Goal: Task Accomplishment & Management: Complete application form

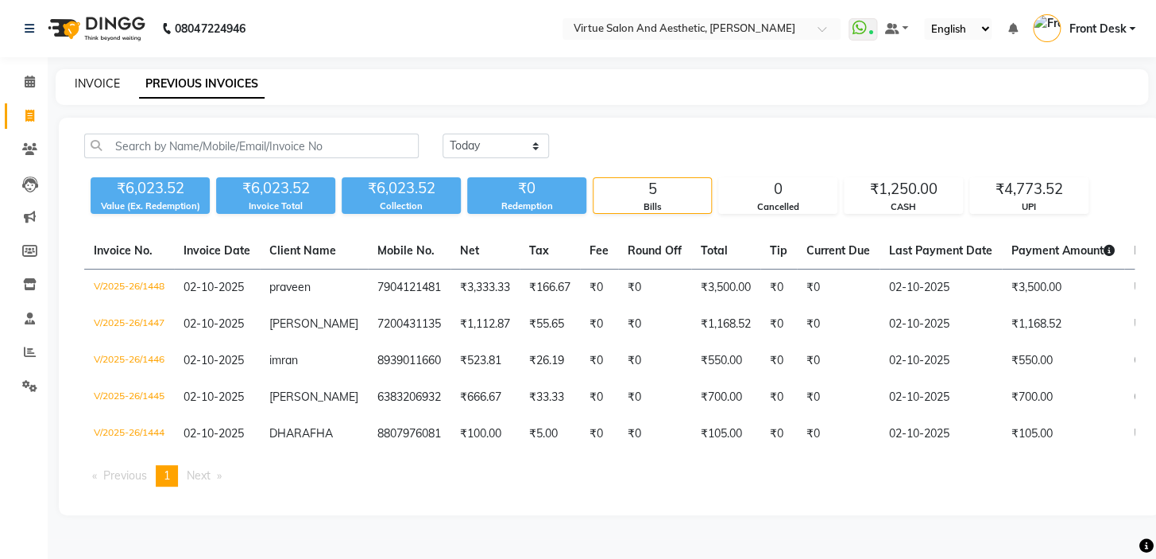
click at [92, 76] on link "INVOICE" at bounding box center [97, 83] width 45 height 14
select select "7053"
select select "service"
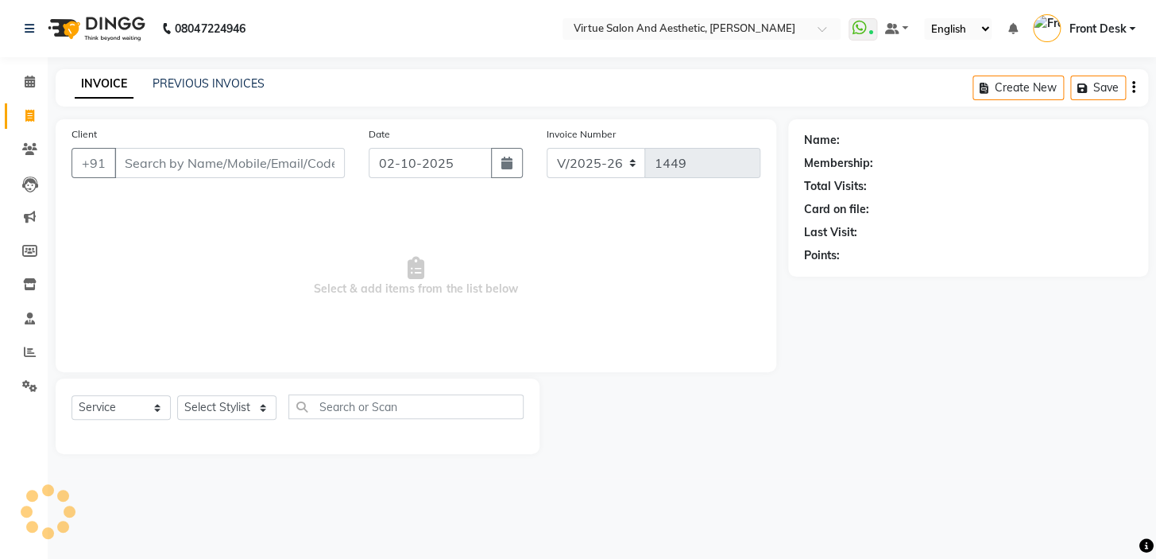
click at [161, 157] on input "Client" at bounding box center [229, 163] width 230 height 30
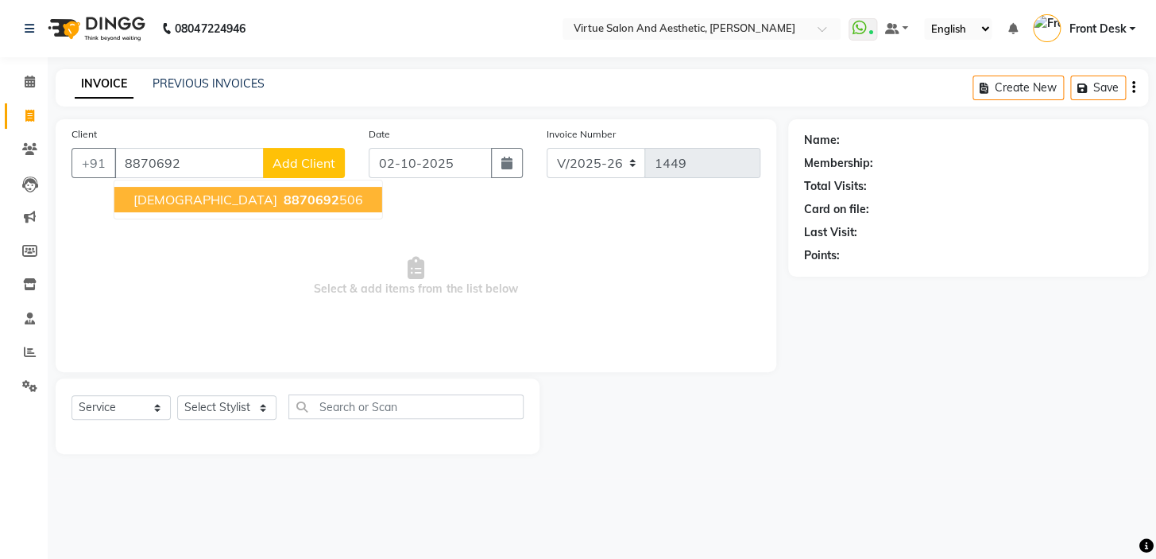
click at [281, 207] on ngb-highlight "8870692 506" at bounding box center [322, 200] width 83 height 16
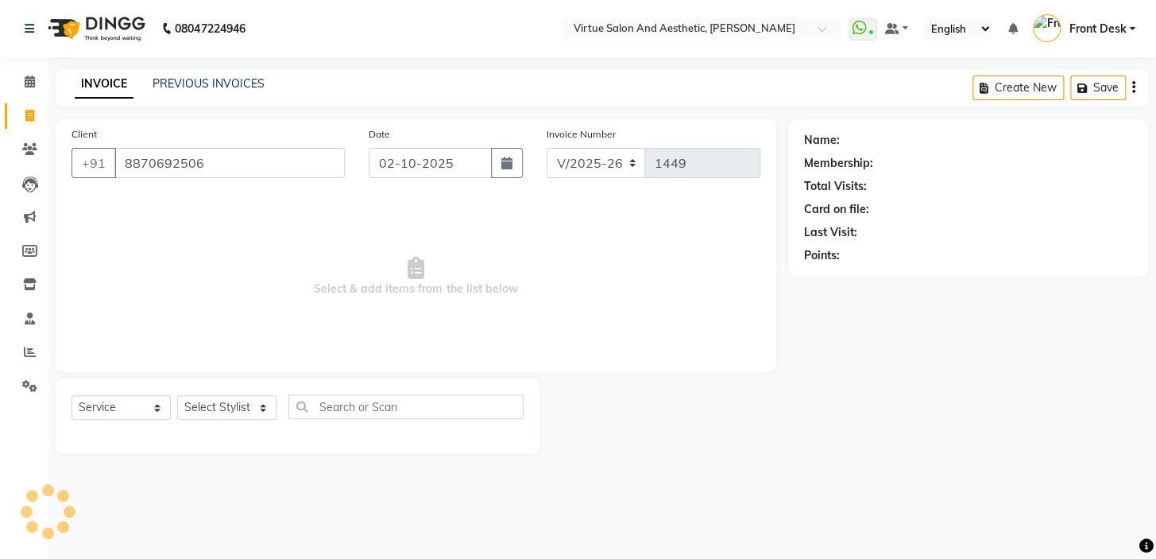
type input "8870692506"
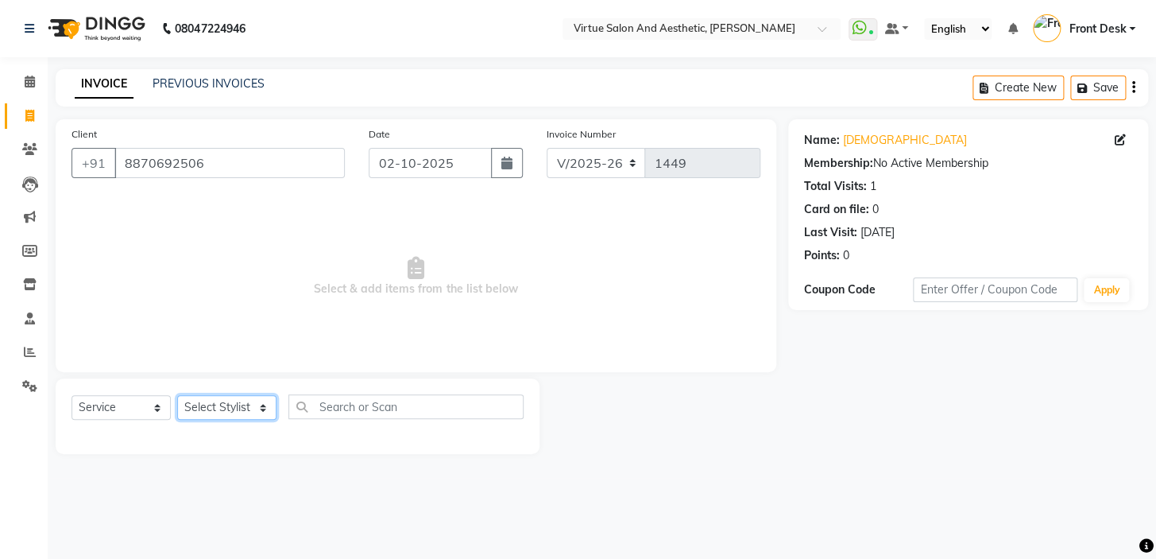
click at [239, 404] on select "Select Stylist BALAJI DIVYA FAMITHA Front Desk ILAKKIYA [PERSON_NAME] [PERSON_N…" at bounding box center [226, 407] width 99 height 25
select select "59064"
click at [177, 395] on select "Select Stylist BALAJI DIVYA FAMITHA Front Desk ILAKKIYA [PERSON_NAME] [PERSON_N…" at bounding box center [226, 407] width 99 height 25
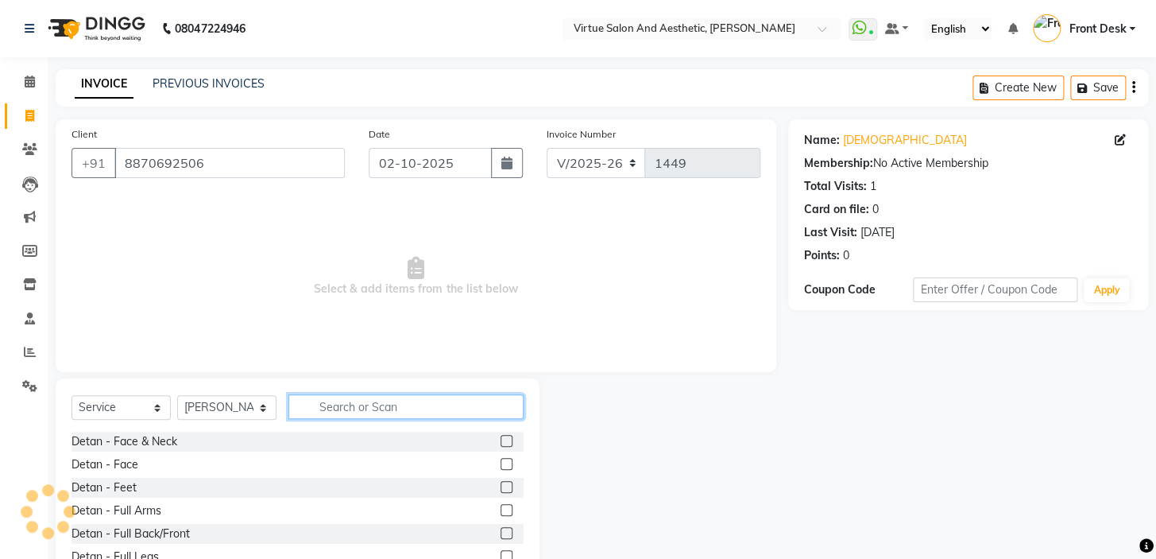
click at [357, 408] on input "text" at bounding box center [405, 406] width 235 height 25
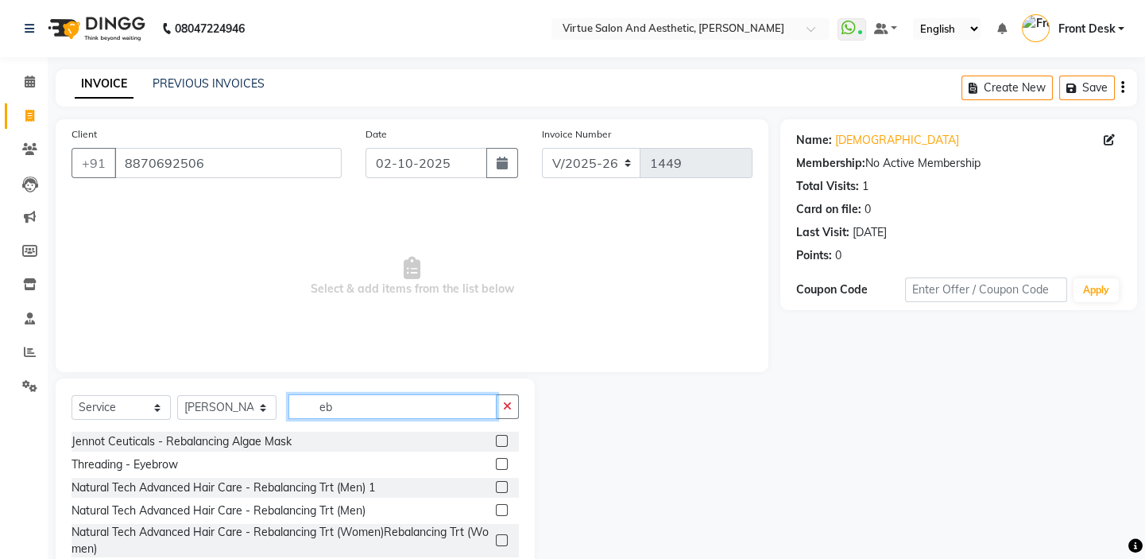
type input "eb"
drag, startPoint x: 499, startPoint y: 464, endPoint x: 501, endPoint y: 452, distance: 12.0
click at [500, 463] on label at bounding box center [502, 464] width 12 height 12
click at [500, 463] on input "checkbox" at bounding box center [501, 464] width 10 height 10
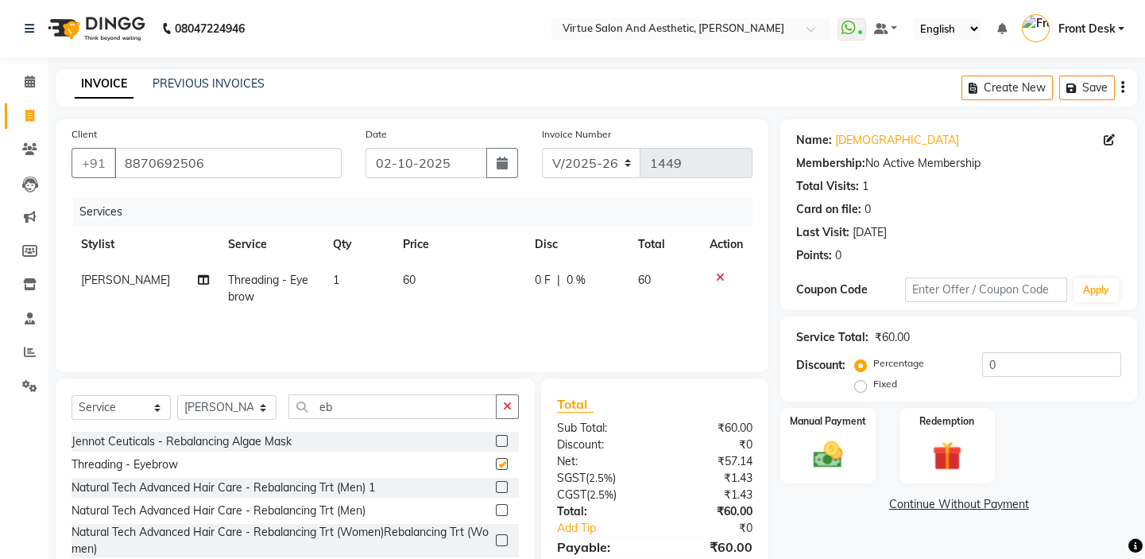
checkbox input "false"
click at [524, 320] on div "Services Stylist Service Qty Price Disc Total Action [PERSON_NAME] Threading - …" at bounding box center [412, 276] width 681 height 159
click at [453, 290] on td "60" at bounding box center [459, 288] width 133 height 52
select select "59064"
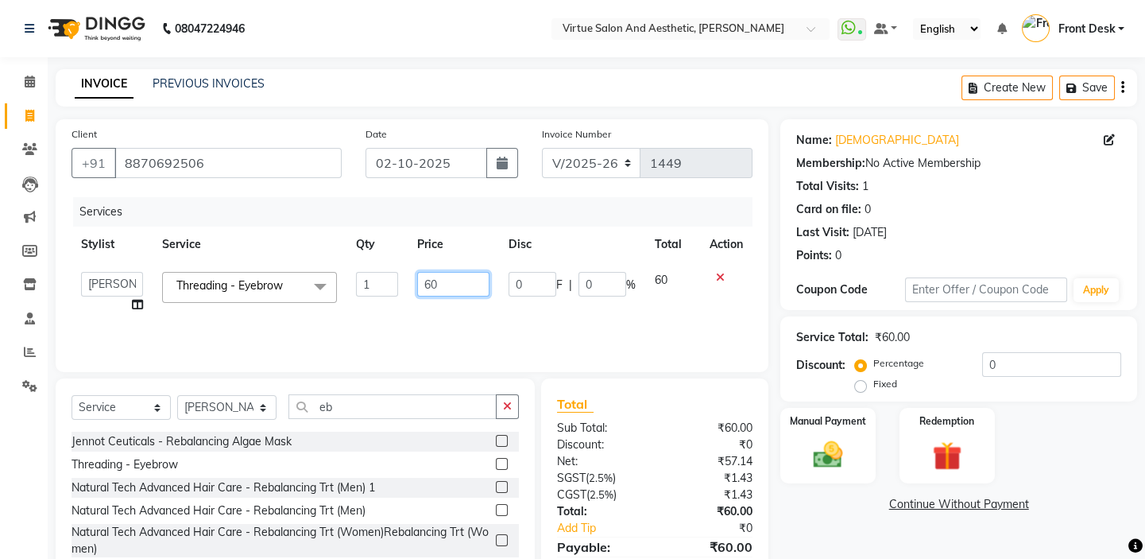
drag, startPoint x: 448, startPoint y: 280, endPoint x: 417, endPoint y: 277, distance: 31.2
click at [417, 277] on input "60" at bounding box center [453, 284] width 72 height 25
type input "5"
type input "65"
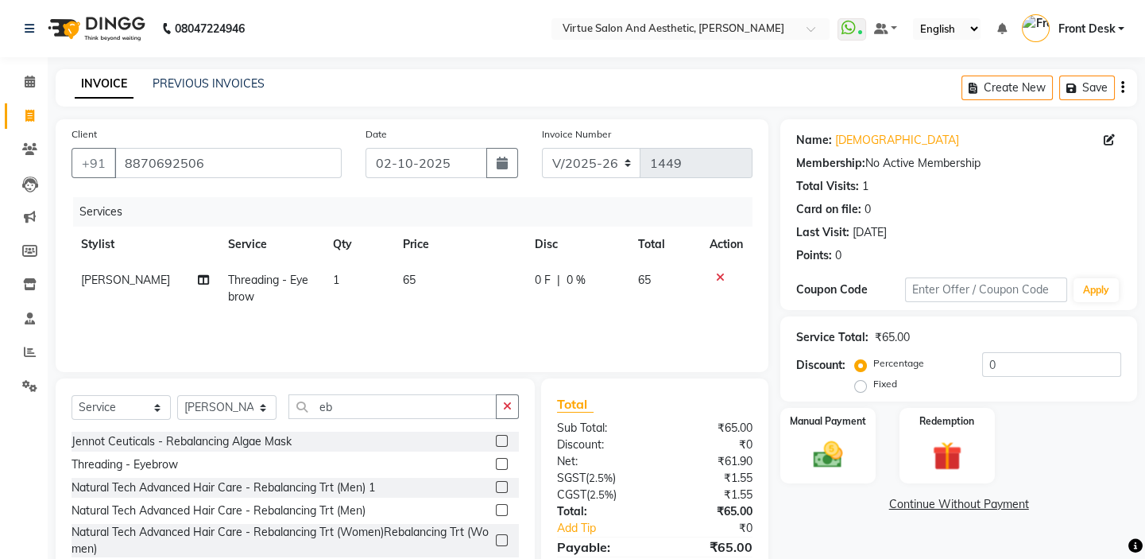
drag, startPoint x: 459, startPoint y: 326, endPoint x: 497, endPoint y: 318, distance: 39.7
click at [459, 326] on div "Services Stylist Service Qty Price Disc Total Action [PERSON_NAME] Threading - …" at bounding box center [412, 276] width 681 height 159
click at [651, 361] on div "Client [PHONE_NUMBER] Date [DATE] Invoice Number V/2025 V/[PHONE_NUMBER] Servic…" at bounding box center [412, 245] width 713 height 253
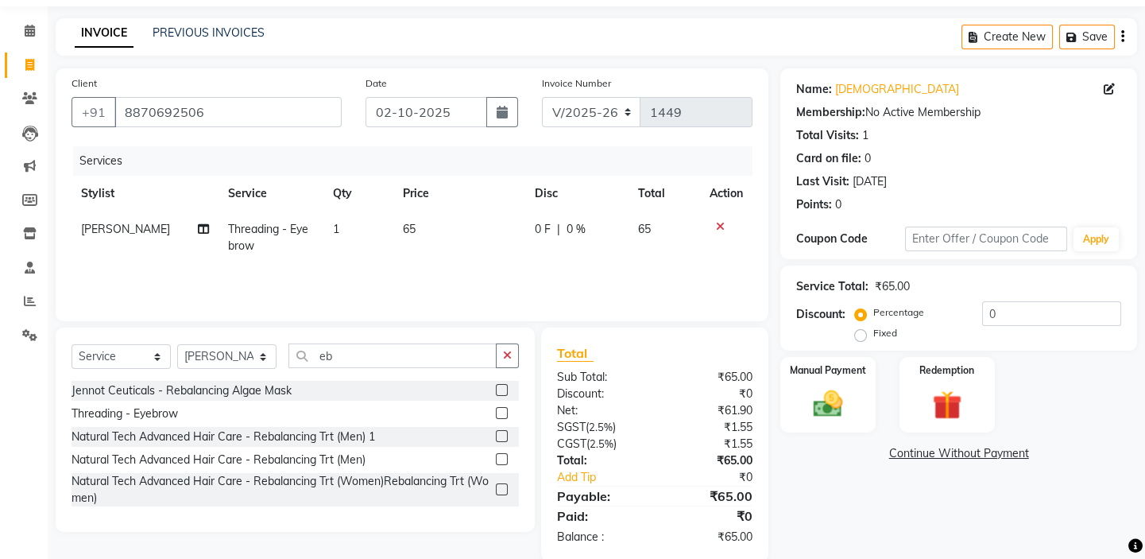
scroll to position [78, 0]
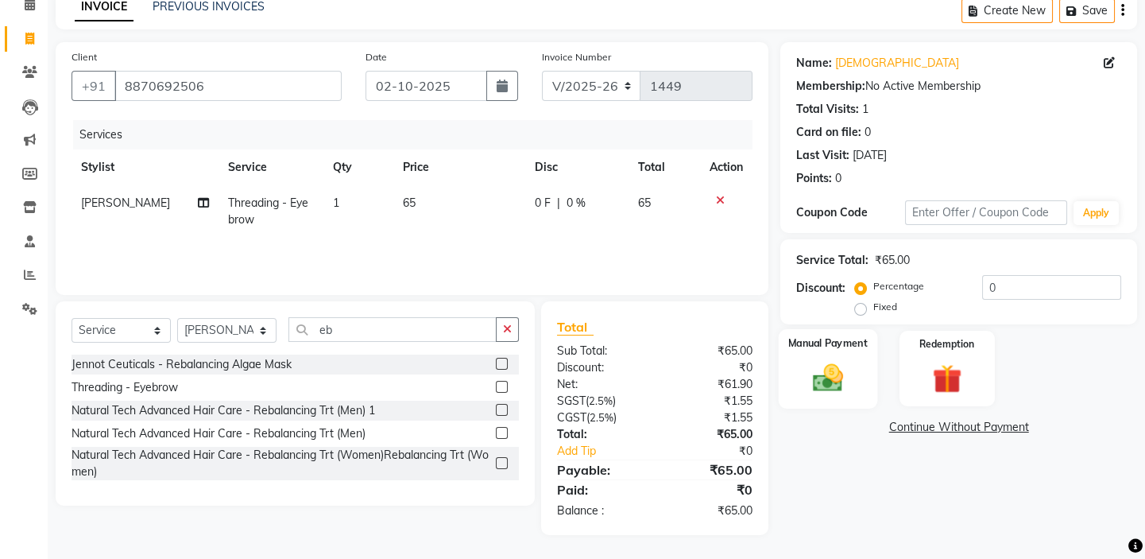
click at [842, 378] on img at bounding box center [827, 377] width 49 height 35
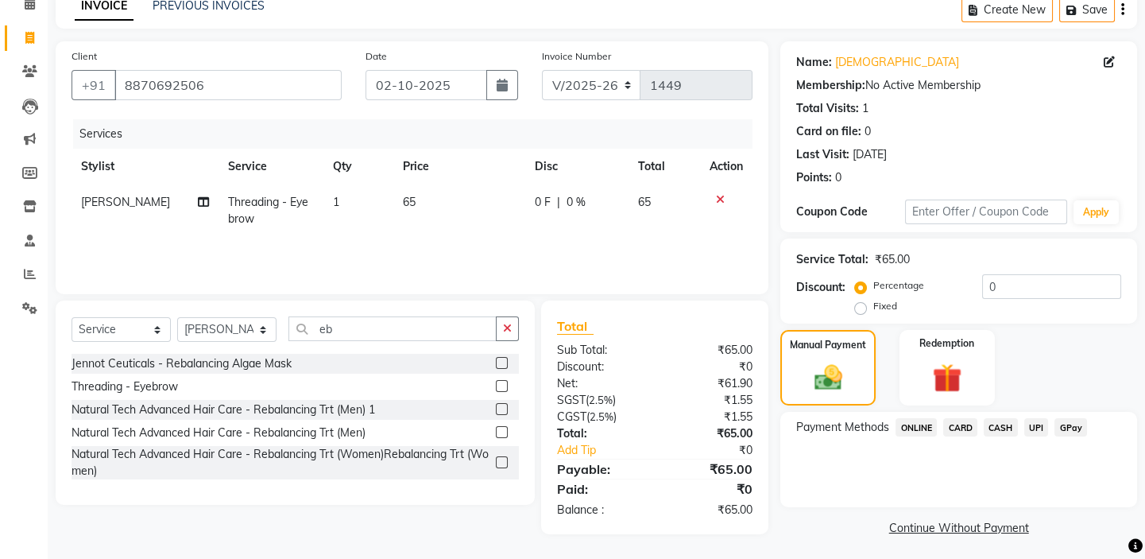
click at [1030, 426] on span "UPI" at bounding box center [1036, 427] width 25 height 18
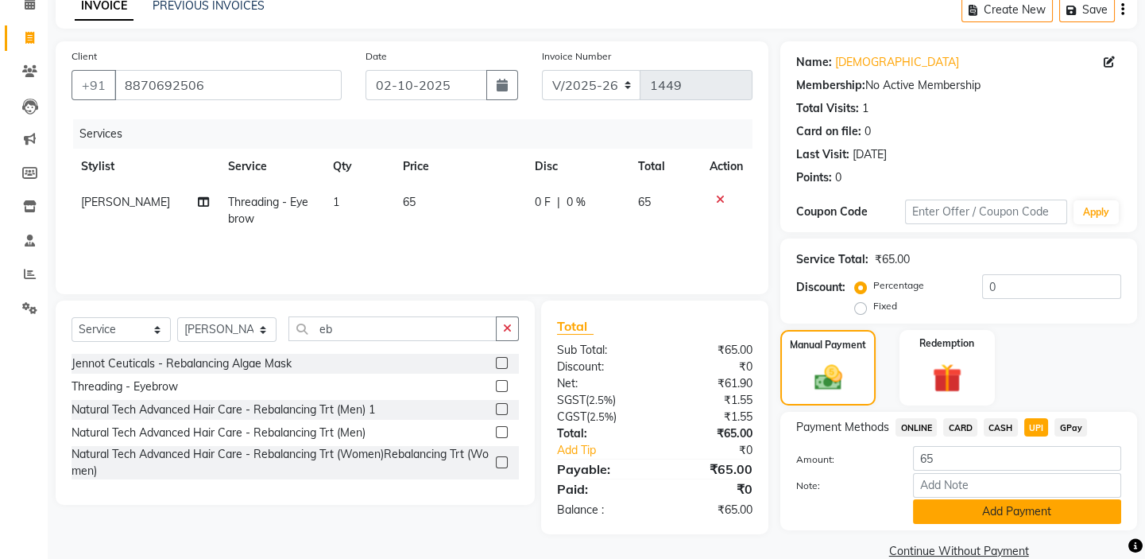
click at [1041, 506] on button "Add Payment" at bounding box center [1017, 511] width 208 height 25
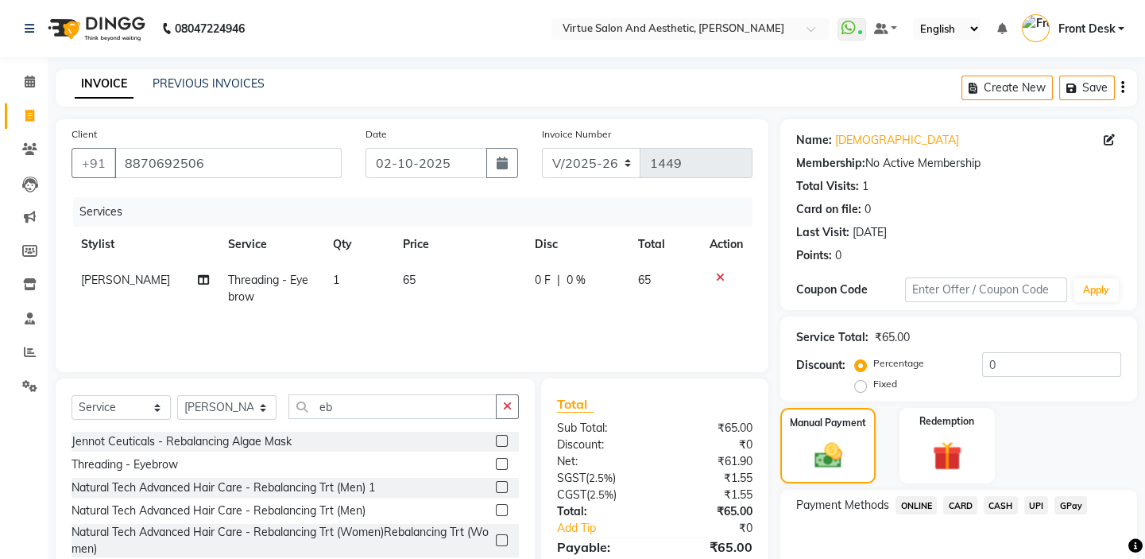
scroll to position [172, 0]
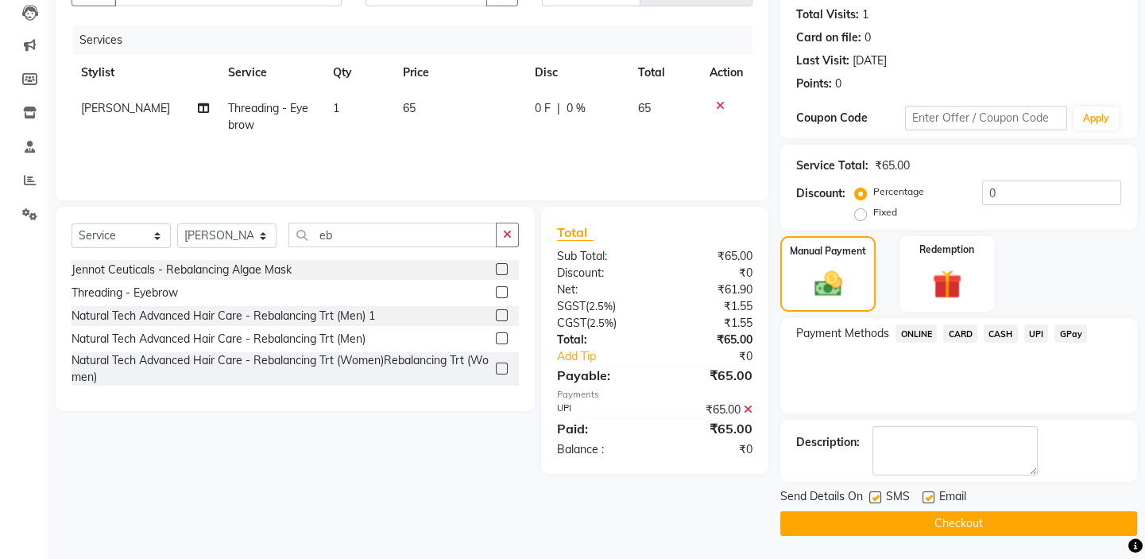
click at [1030, 517] on button "Checkout" at bounding box center [958, 523] width 357 height 25
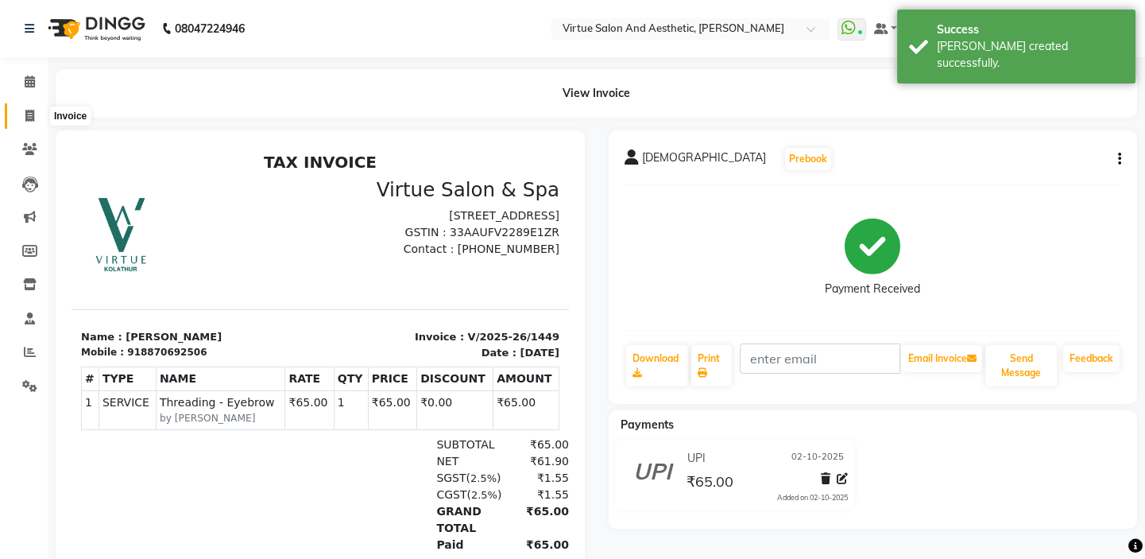
click at [34, 111] on span at bounding box center [30, 116] width 28 height 18
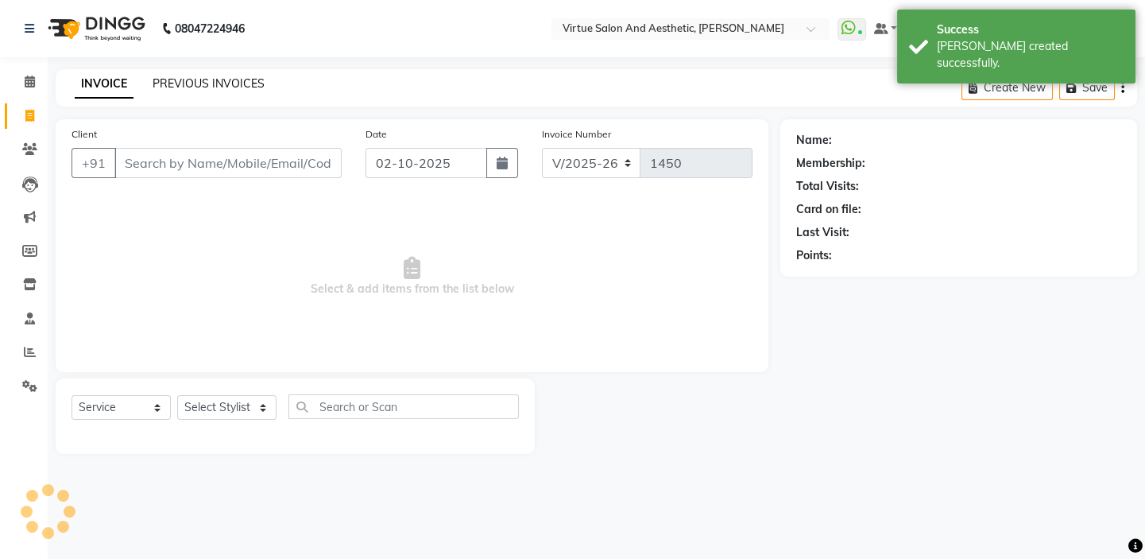
click at [182, 84] on link "PREVIOUS INVOICES" at bounding box center [209, 83] width 112 height 14
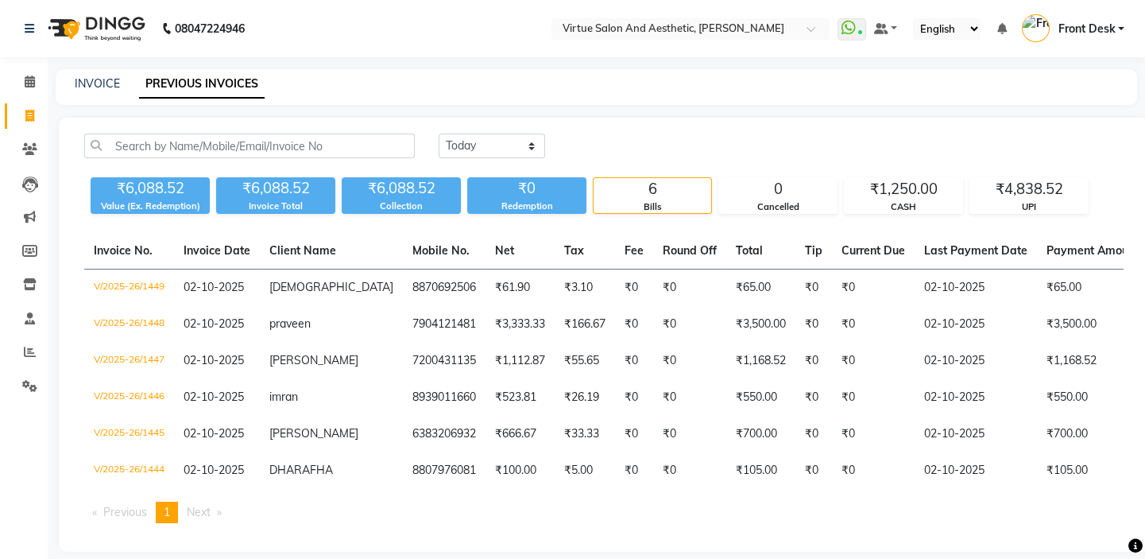
click at [834, 164] on div "[DATE] [DATE] Custom Range" at bounding box center [781, 152] width 709 height 37
click at [811, 189] on div "0" at bounding box center [778, 189] width 118 height 22
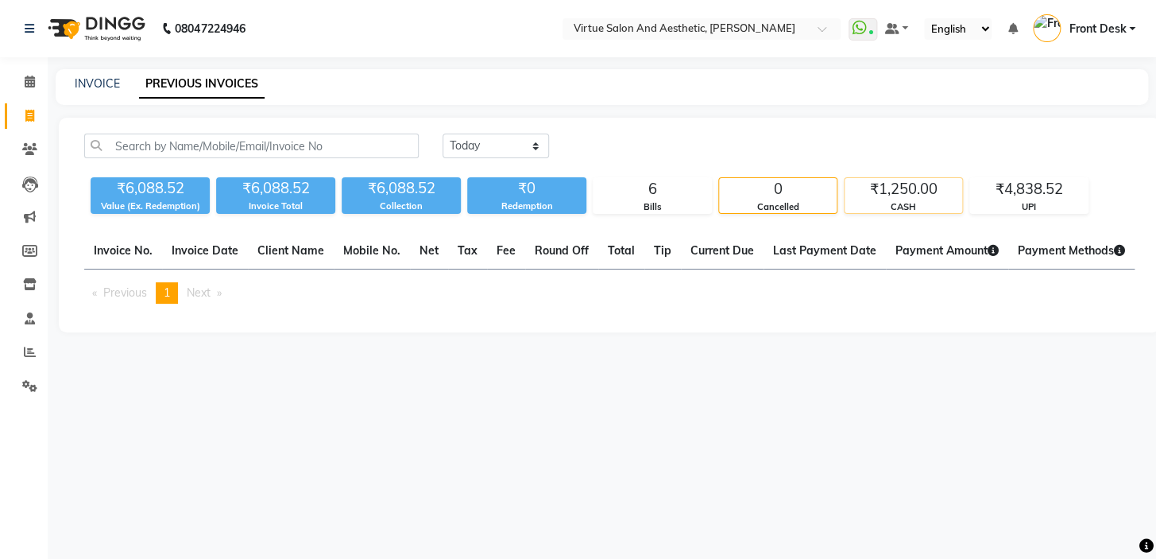
drag, startPoint x: 896, startPoint y: 189, endPoint x: 933, endPoint y: 189, distance: 37.3
click at [898, 189] on div "₹1,250.00" at bounding box center [904, 189] width 118 height 22
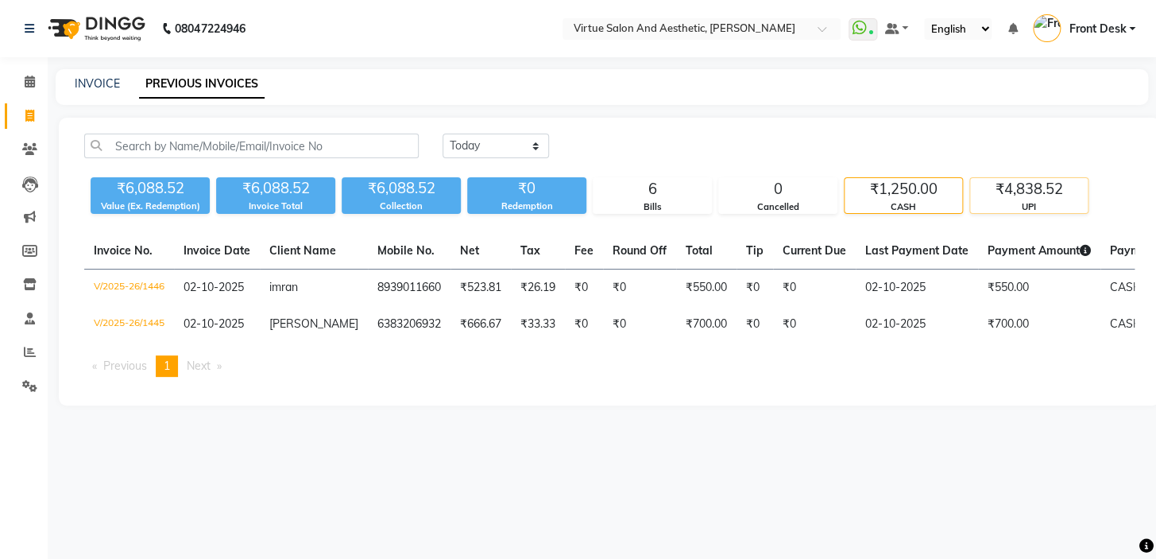
click at [1006, 190] on div "₹4,838.52" at bounding box center [1029, 189] width 118 height 22
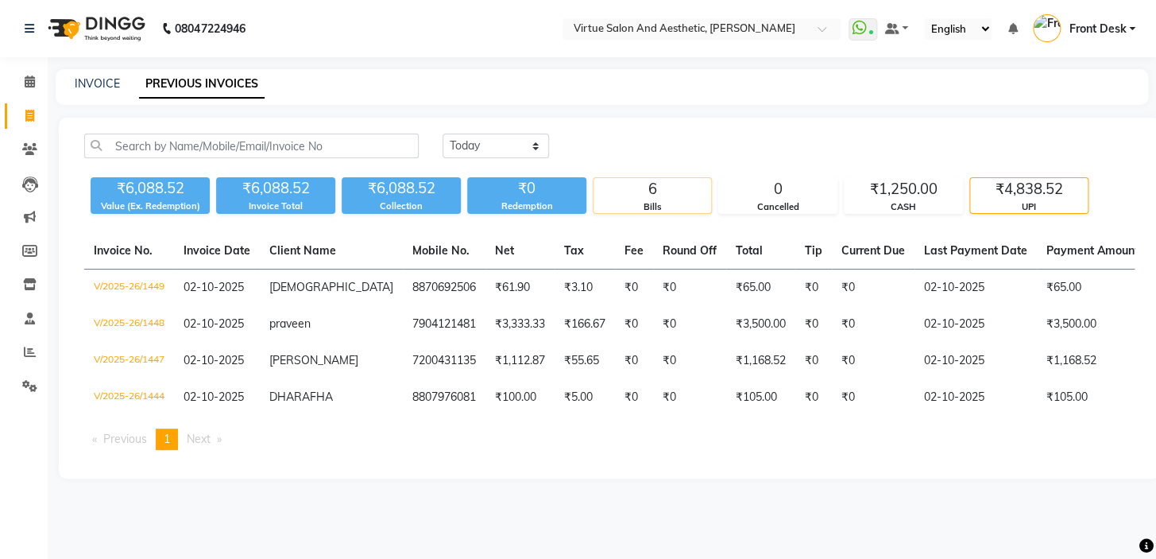
click at [668, 192] on div "6" at bounding box center [653, 189] width 118 height 22
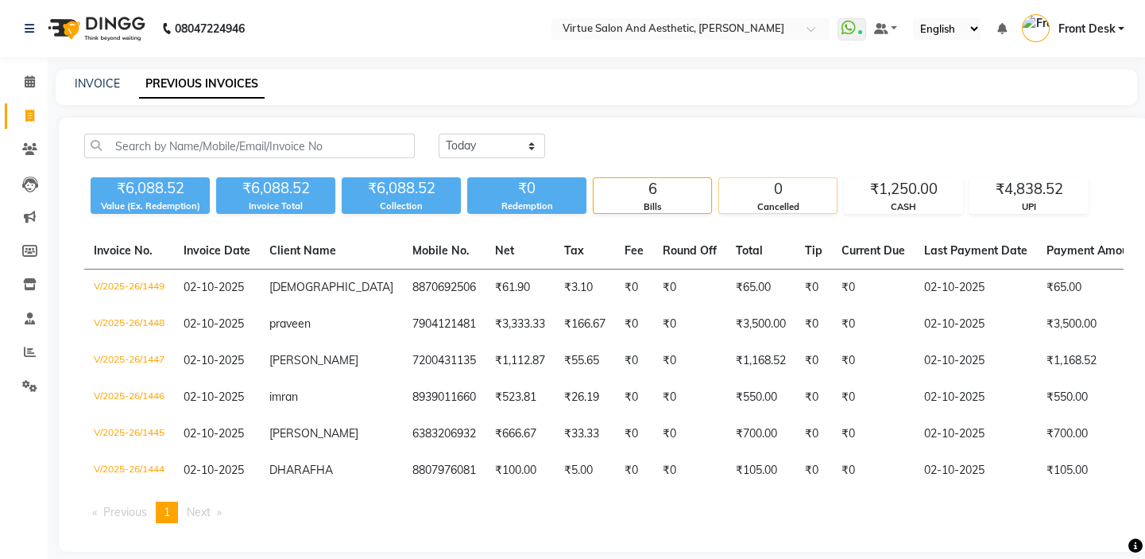
drag, startPoint x: 784, startPoint y: 191, endPoint x: 797, endPoint y: 190, distance: 13.5
click at [784, 190] on div "0" at bounding box center [778, 189] width 118 height 22
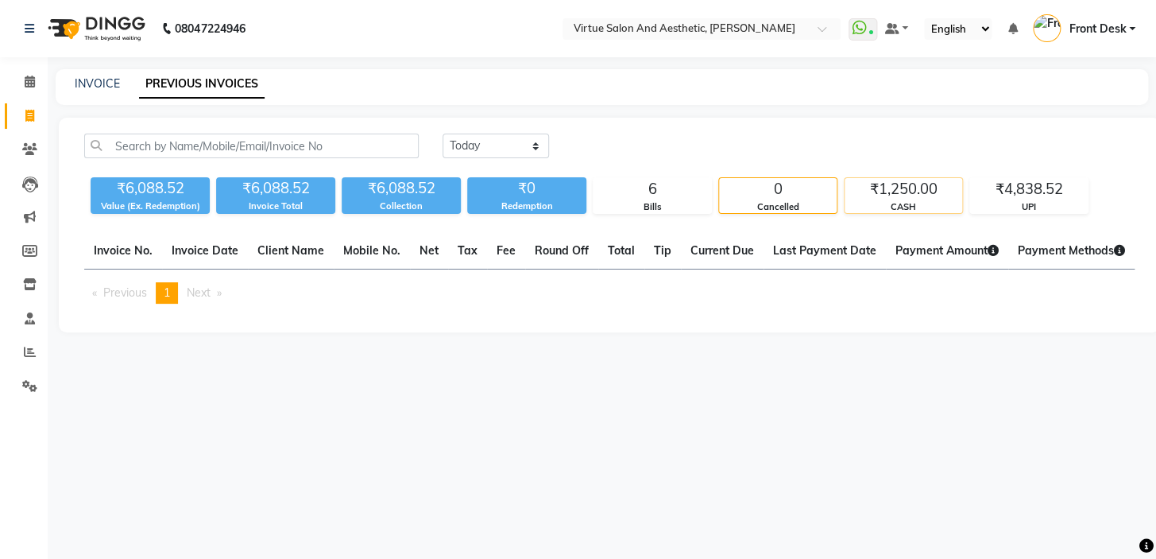
click at [874, 191] on div "₹1,250.00" at bounding box center [904, 189] width 118 height 22
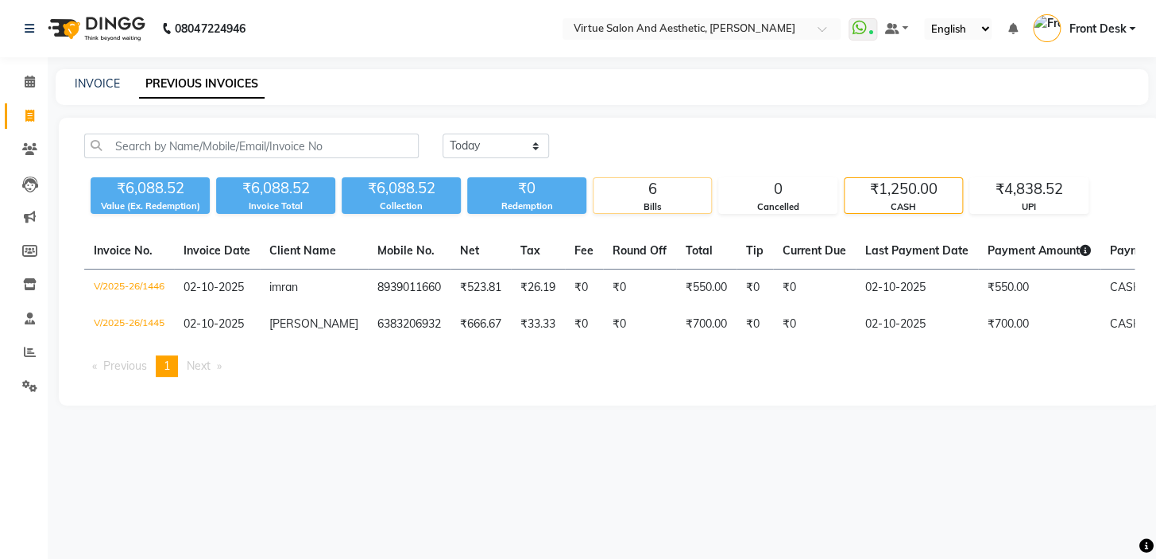
click at [621, 207] on div "Bills" at bounding box center [653, 207] width 118 height 14
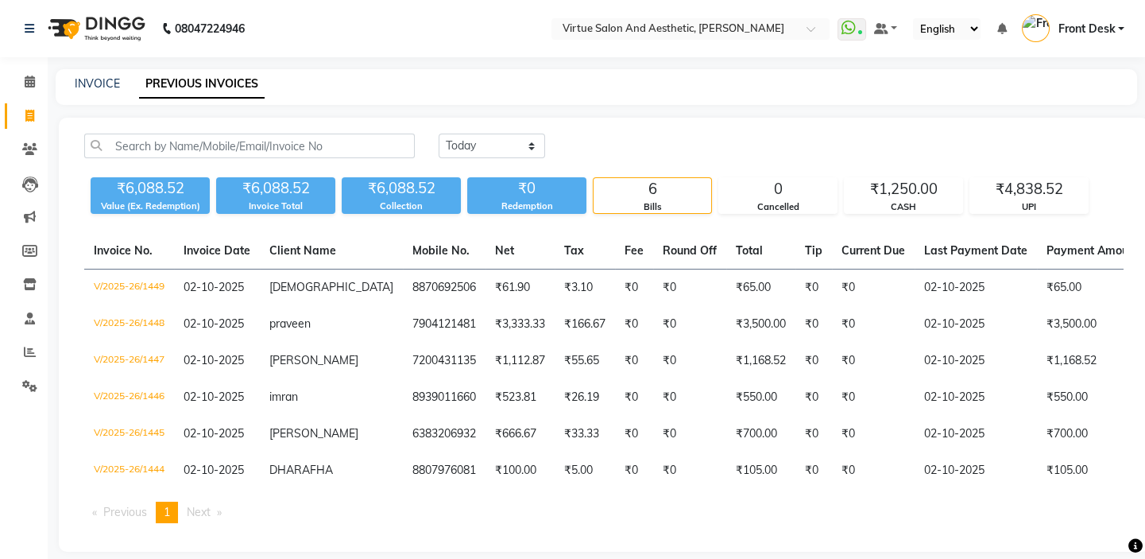
click at [557, 202] on div "Redemption" at bounding box center [526, 206] width 119 height 14
